Goal: Task Accomplishment & Management: Use online tool/utility

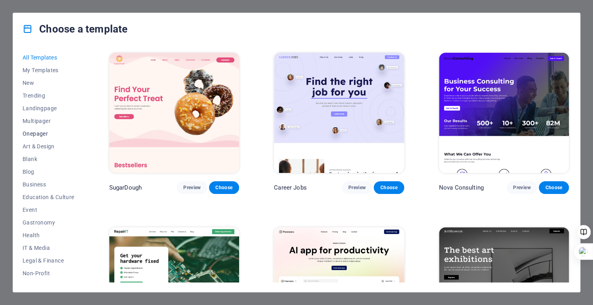
click at [35, 130] on button "Onepager" at bounding box center [49, 133] width 52 height 13
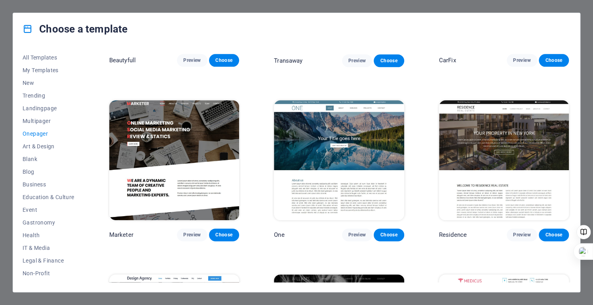
scroll to position [3440, 0]
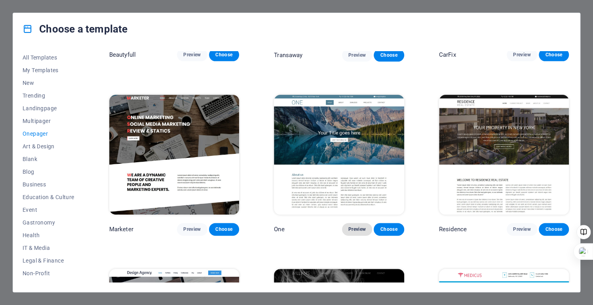
click at [356, 226] on span "Preview" at bounding box center [357, 229] width 17 height 6
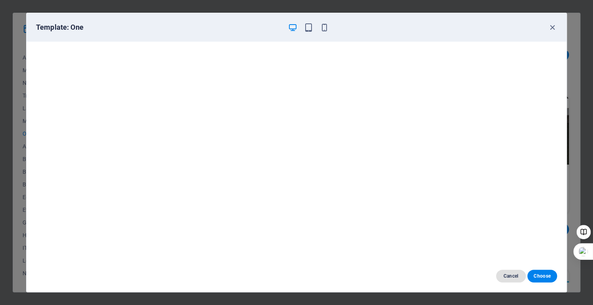
click at [508, 275] on span "Cancel" at bounding box center [511, 275] width 17 height 6
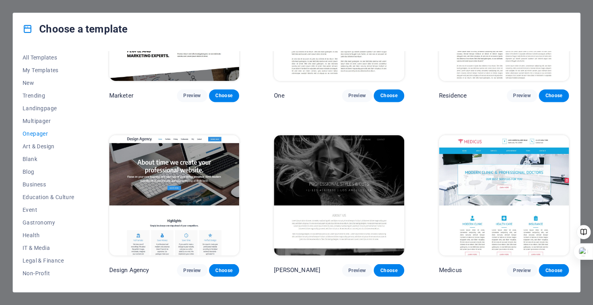
scroll to position [3593, 0]
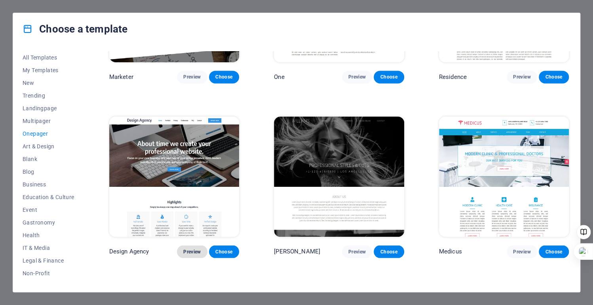
click at [183, 248] on span "Preview" at bounding box center [191, 251] width 17 height 6
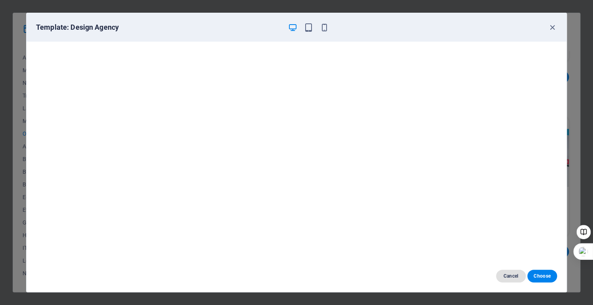
drag, startPoint x: 509, startPoint y: 275, endPoint x: 506, endPoint y: 272, distance: 4.2
click at [509, 274] on span "Cancel" at bounding box center [511, 275] width 17 height 6
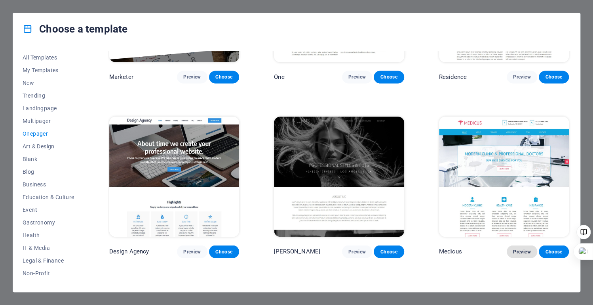
click at [515, 248] on span "Preview" at bounding box center [521, 251] width 17 height 6
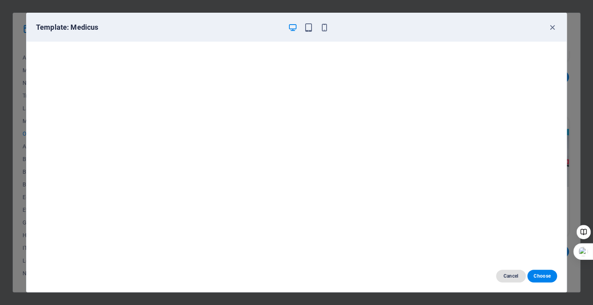
click at [506, 277] on span "Cancel" at bounding box center [511, 275] width 17 height 6
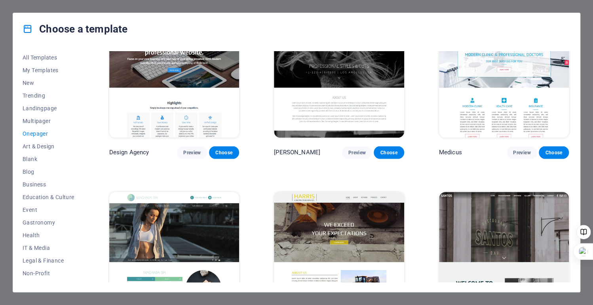
scroll to position [3783, 0]
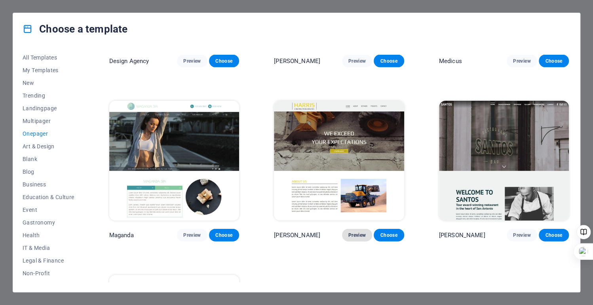
click at [360, 232] on span "Preview" at bounding box center [357, 235] width 17 height 6
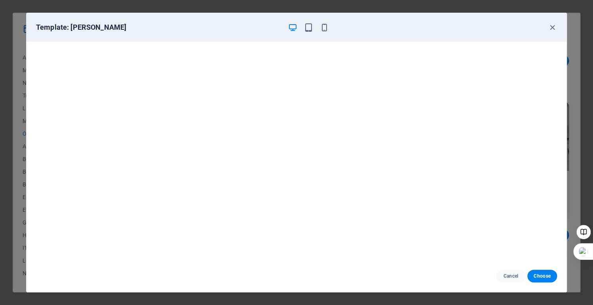
scroll to position [2, 0]
click at [512, 272] on button "Cancel" at bounding box center [511, 275] width 30 height 13
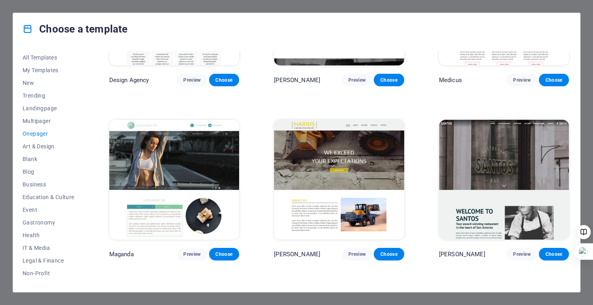
scroll to position [3745, 0]
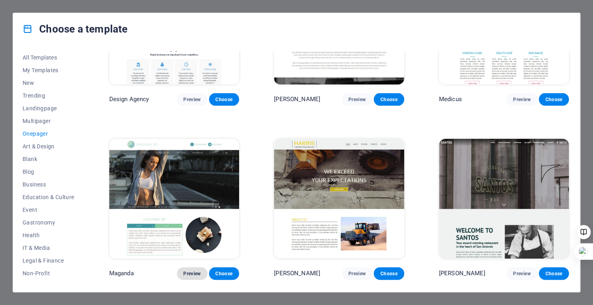
click at [191, 270] on span "Preview" at bounding box center [191, 273] width 17 height 6
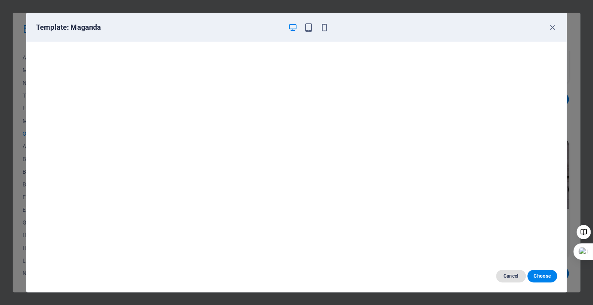
click at [509, 273] on span "Cancel" at bounding box center [511, 275] width 17 height 6
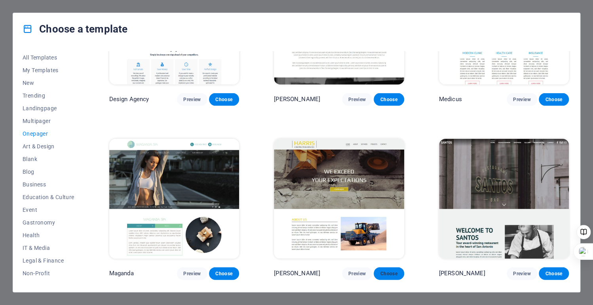
click at [393, 267] on button "Choose" at bounding box center [389, 273] width 30 height 13
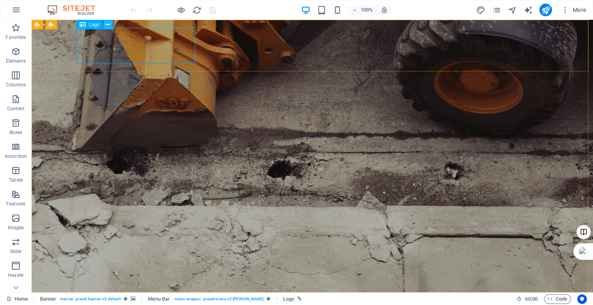
click at [106, 25] on icon at bounding box center [108, 25] width 4 height 8
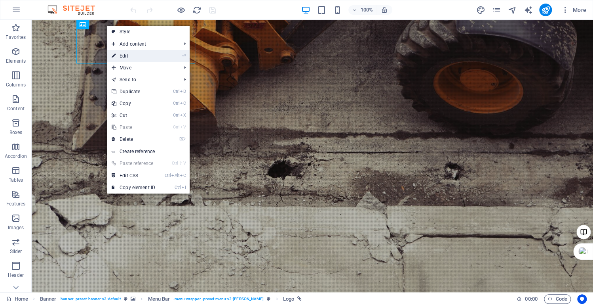
click at [126, 56] on link "⏎ Edit" at bounding box center [133, 56] width 53 height 12
select select "px"
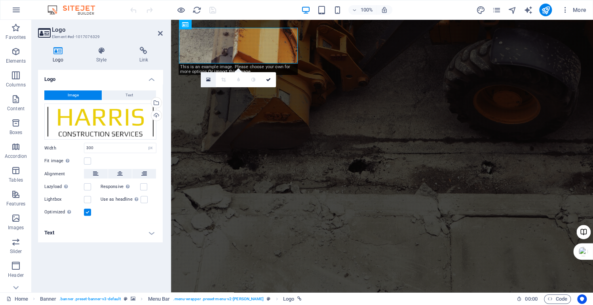
click at [208, 80] on icon at bounding box center [208, 80] width 4 height 6
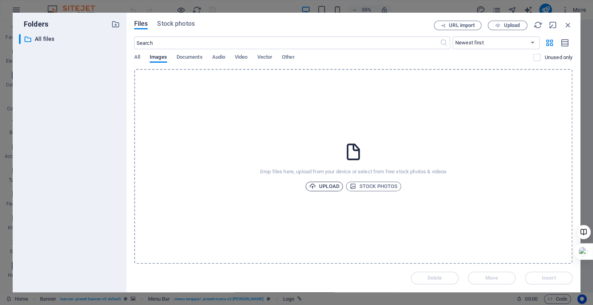
click at [328, 184] on span "Upload" at bounding box center [324, 186] width 30 height 10
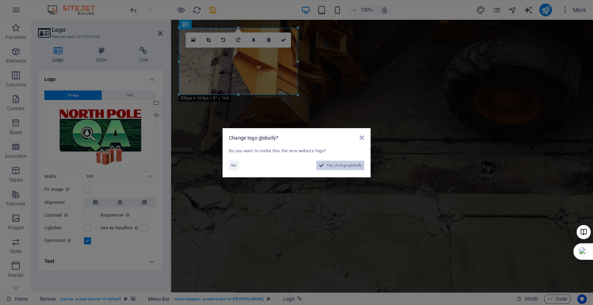
click at [330, 166] on span "Yes, change globally" at bounding box center [344, 165] width 35 height 10
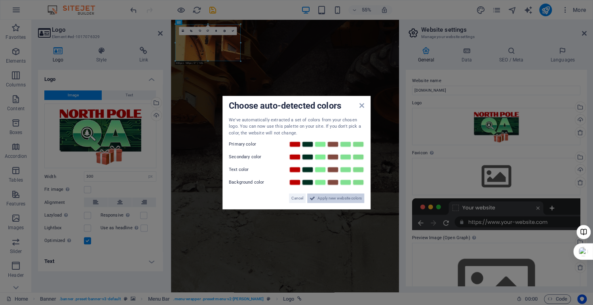
click at [327, 198] on span "Apply new website colors" at bounding box center [340, 198] width 44 height 10
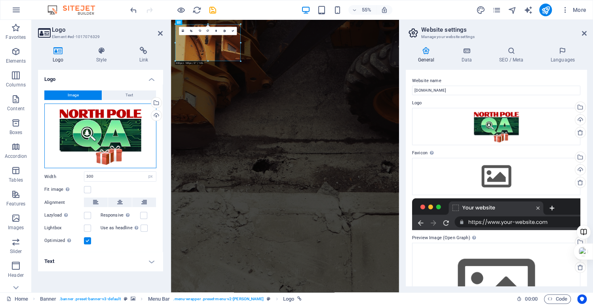
click at [98, 139] on div "Drag files here, click to choose files or select files from Files or our free s…" at bounding box center [100, 135] width 112 height 65
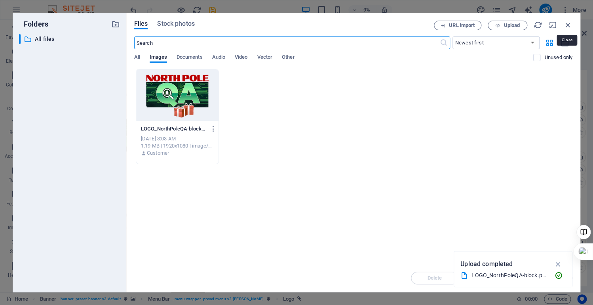
drag, startPoint x: 568, startPoint y: 24, endPoint x: 562, endPoint y: 24, distance: 6.0
click at [568, 23] on icon "button" at bounding box center [568, 25] width 9 height 9
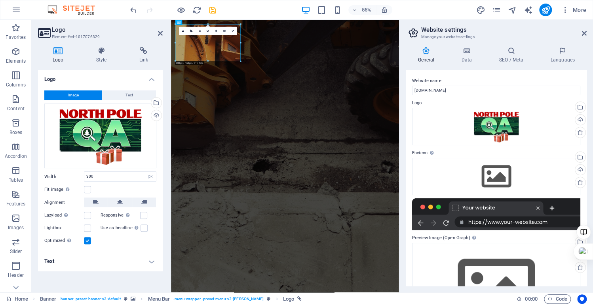
click at [164, 32] on aside "Logo Element #ed-1017076329 Logo Style Link Logo Image Text Drag files here, cl…" at bounding box center [101, 156] width 139 height 272
drag, startPoint x: 158, startPoint y: 34, endPoint x: 133, endPoint y: 14, distance: 31.6
click at [158, 34] on icon at bounding box center [160, 33] width 5 height 6
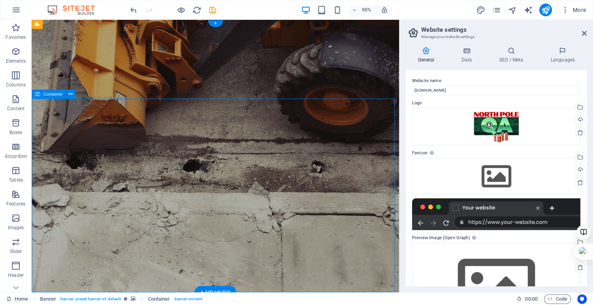
click at [40, 95] on div "Container" at bounding box center [49, 94] width 34 height 9
click at [72, 97] on icon at bounding box center [71, 94] width 4 height 8
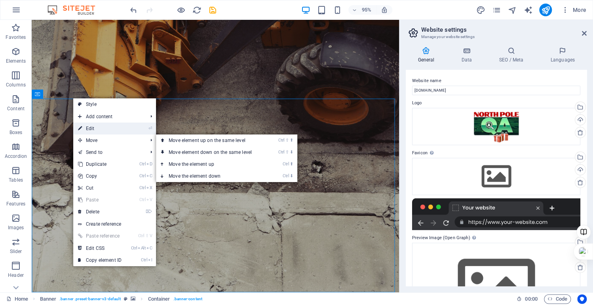
click at [91, 127] on link "⏎ Edit" at bounding box center [99, 128] width 53 height 12
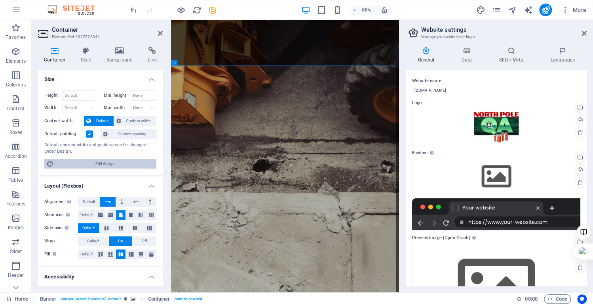
click at [88, 162] on span "Edit design" at bounding box center [105, 164] width 98 height 10
select select "rem"
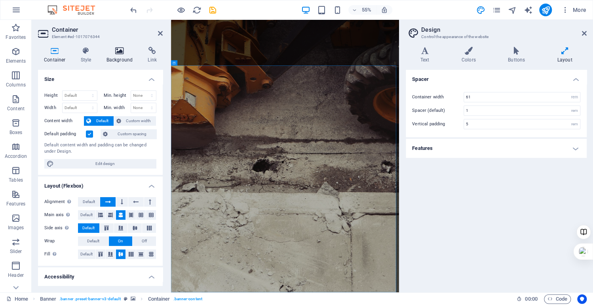
click at [119, 53] on icon at bounding box center [120, 51] width 38 height 8
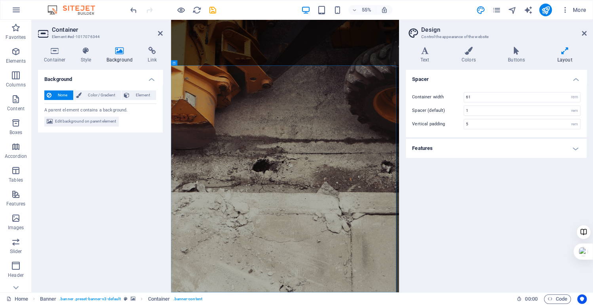
drag, startPoint x: 149, startPoint y: 95, endPoint x: 98, endPoint y: 103, distance: 50.9
click at [148, 95] on span "Element" at bounding box center [143, 95] width 22 height 10
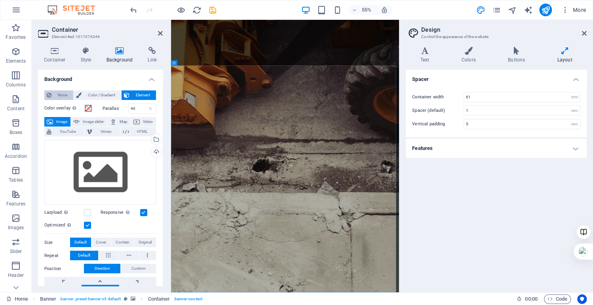
click at [48, 97] on icon at bounding box center [49, 95] width 5 height 10
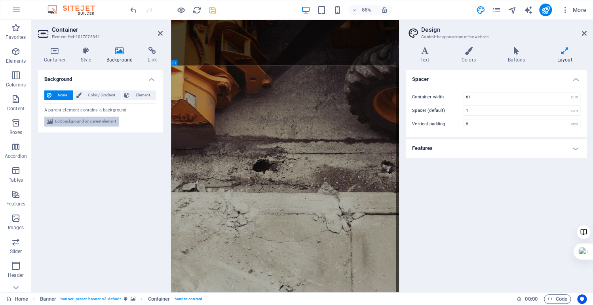
click at [72, 120] on span "Edit background on parent element" at bounding box center [85, 121] width 61 height 10
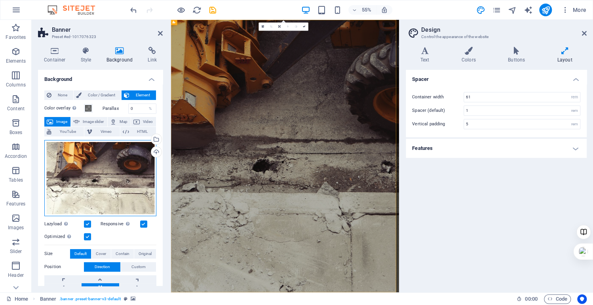
click at [118, 171] on div "Drag files here, click to choose files or select files from Files or our free s…" at bounding box center [100, 178] width 112 height 76
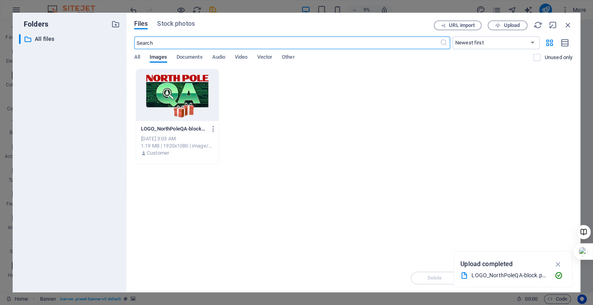
click at [406, 219] on div "Drop files here to upload them instantly LOGO_NorthPoleQA-block-cjxpWZ6KpISw_l_…" at bounding box center [353, 166] width 438 height 194
click at [502, 27] on span "Upload" at bounding box center [507, 25] width 32 height 5
click at [108, 180] on div "​ All files All files" at bounding box center [69, 159] width 101 height 251
click at [569, 25] on icon "button" at bounding box center [568, 25] width 9 height 9
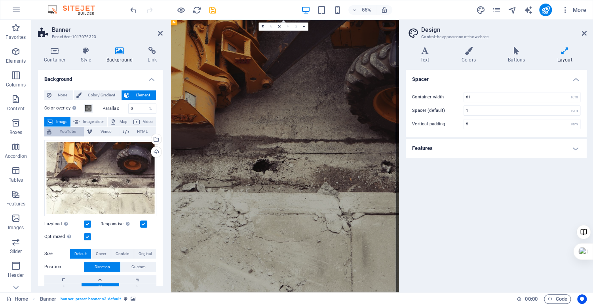
click at [62, 129] on span "YouTube" at bounding box center [68, 132] width 28 height 10
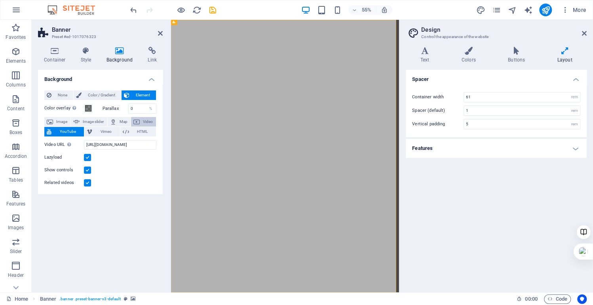
click at [143, 120] on span "Video" at bounding box center [147, 122] width 11 height 10
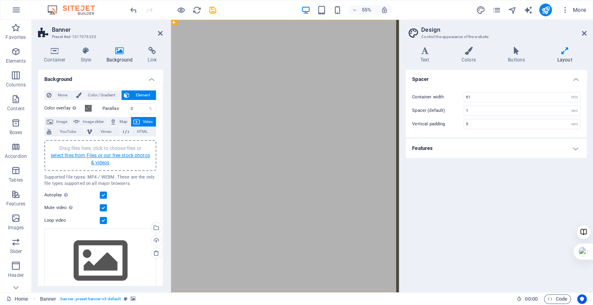
click at [80, 152] on link "select files from Files or our free stock photos & videos" at bounding box center [100, 158] width 99 height 13
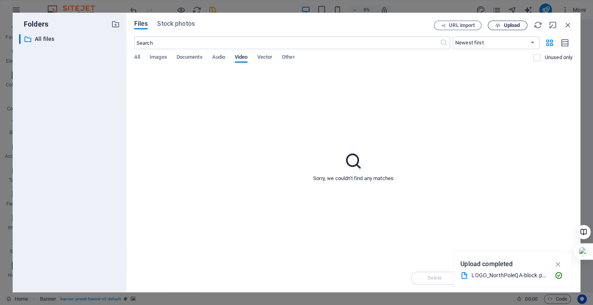
click at [501, 23] on span "Upload" at bounding box center [507, 25] width 32 height 5
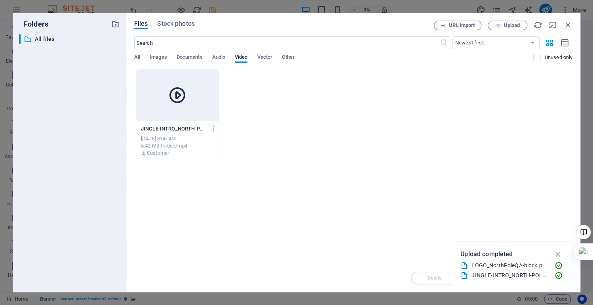
click at [189, 95] on div at bounding box center [177, 94] width 82 height 51
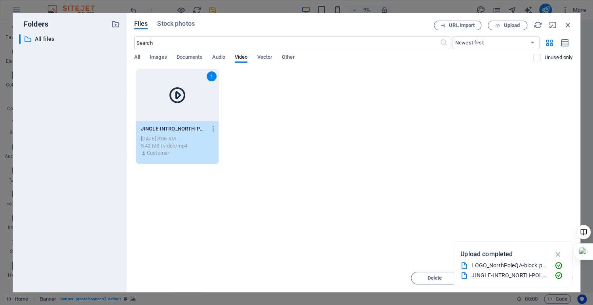
click at [183, 103] on icon at bounding box center [177, 95] width 19 height 19
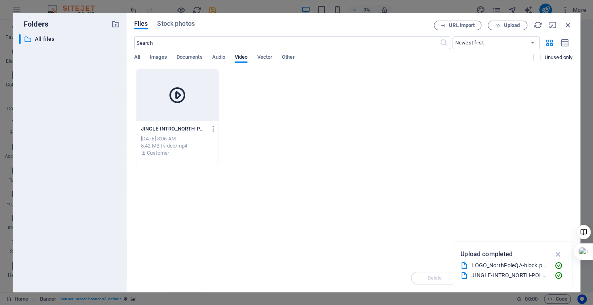
click at [183, 103] on icon at bounding box center [177, 95] width 19 height 19
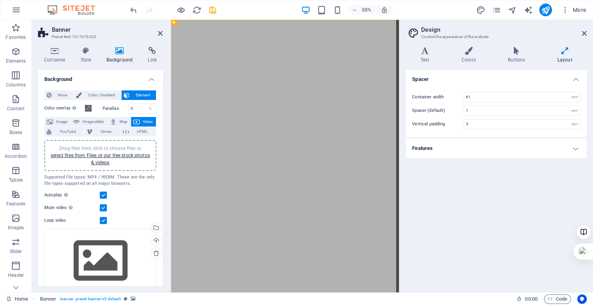
click at [103, 220] on label at bounding box center [103, 220] width 7 height 7
click at [0, 0] on input "Loop video" at bounding box center [0, 0] width 0 height 0
click at [102, 207] on label at bounding box center [103, 207] width 7 height 7
click at [0, 0] on input "Mute video Autoplay will be available if muted is checked" at bounding box center [0, 0] width 0 height 0
click at [105, 195] on label at bounding box center [103, 194] width 7 height 7
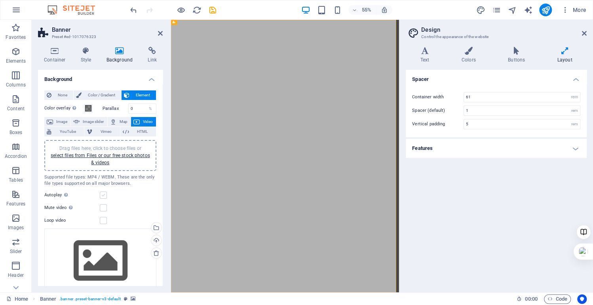
click at [0, 0] on input "Autoplay Autoplay is only available if muted is checked" at bounding box center [0, 0] width 0 height 0
click at [103, 208] on label at bounding box center [103, 207] width 7 height 7
click at [0, 0] on input "Mute video Autoplay will be available if muted is checked" at bounding box center [0, 0] width 0 height 0
click at [102, 197] on label at bounding box center [103, 194] width 7 height 7
click at [0, 0] on input "Autoplay Autoplay is only available if muted is checked" at bounding box center [0, 0] width 0 height 0
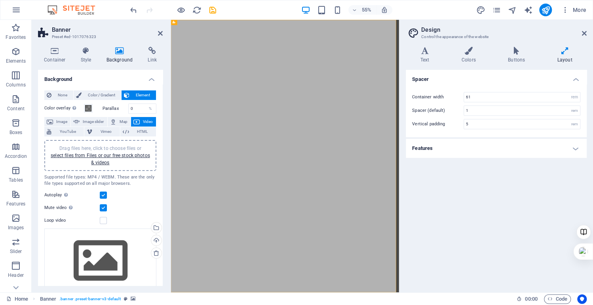
click at [158, 34] on header "Banner Preset #ed-1017076323" at bounding box center [100, 30] width 125 height 21
click at [160, 34] on icon at bounding box center [160, 33] width 5 height 6
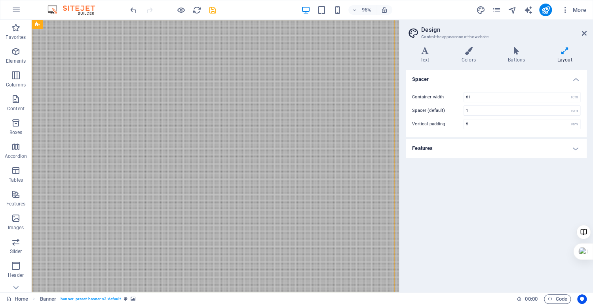
click at [430, 228] on div "Spacer Container width 61 rem px Spacer (default) 1 rem Vertical padding 5 rem …" at bounding box center [496, 178] width 181 height 216
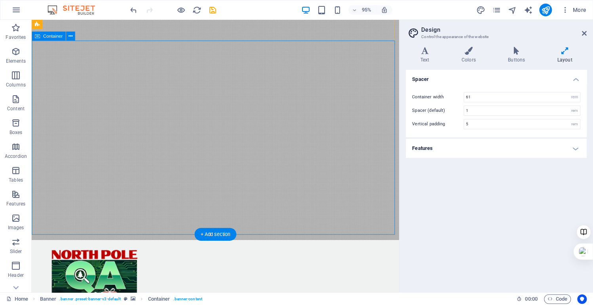
scroll to position [38, 0]
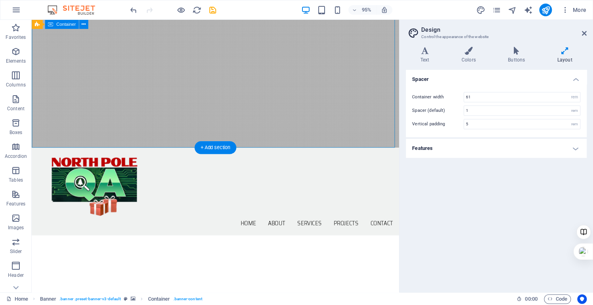
scroll to position [76, 0]
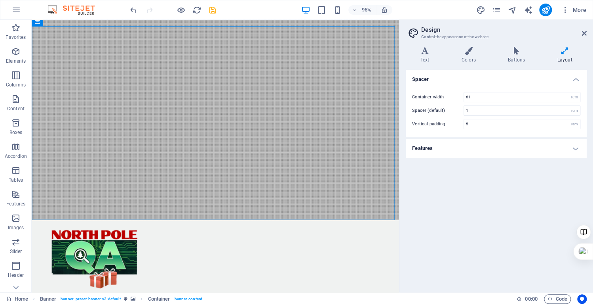
click at [581, 32] on h2 "Design" at bounding box center [504, 29] width 166 height 7
drag, startPoint x: 584, startPoint y: 32, endPoint x: 545, endPoint y: 13, distance: 43.0
click at [584, 32] on icon at bounding box center [584, 33] width 5 height 6
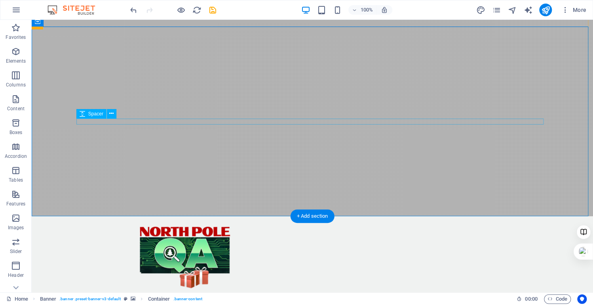
click at [111, 118] on button at bounding box center [112, 114] width 10 height 10
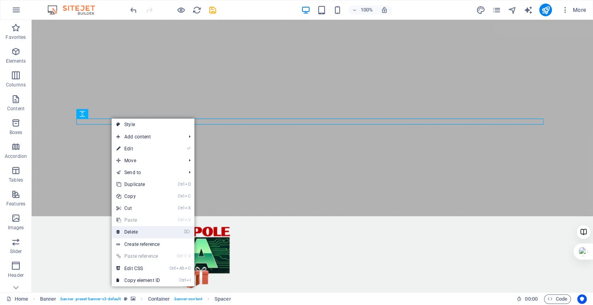
click at [134, 233] on link "⌦ Delete" at bounding box center [138, 232] width 53 height 12
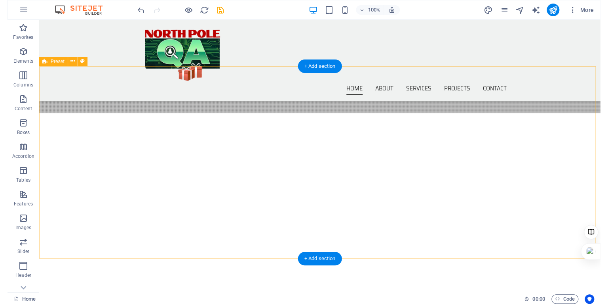
scroll to position [0, 0]
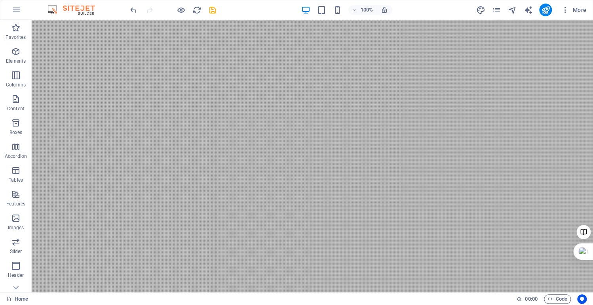
click at [416, 6] on div "100% More" at bounding box center [359, 10] width 461 height 13
